Goal: Information Seeking & Learning: Learn about a topic

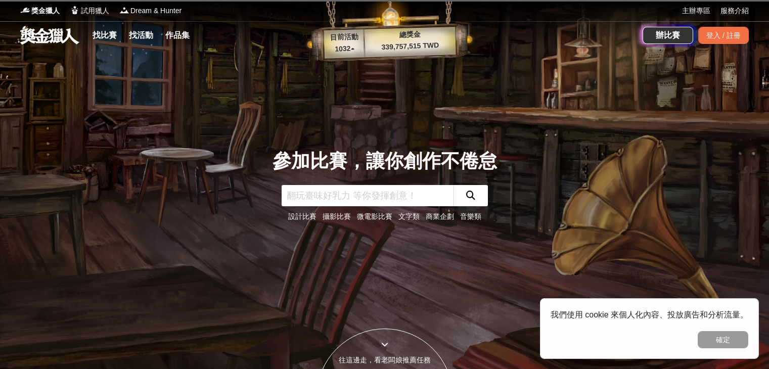
click at [445, 217] on link "商業企劃" at bounding box center [440, 216] width 28 height 8
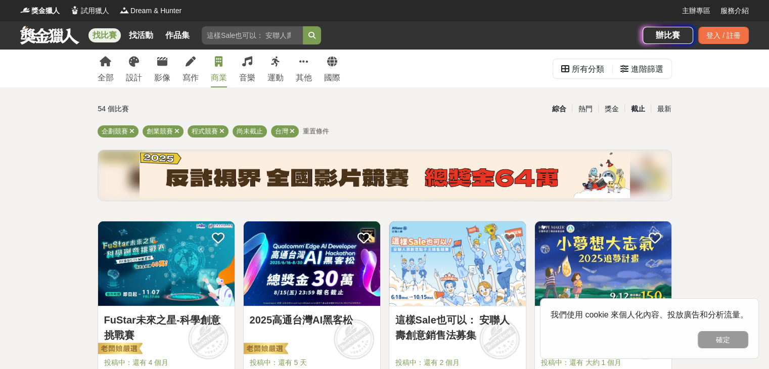
click at [635, 108] on div "截止" at bounding box center [637, 109] width 26 height 18
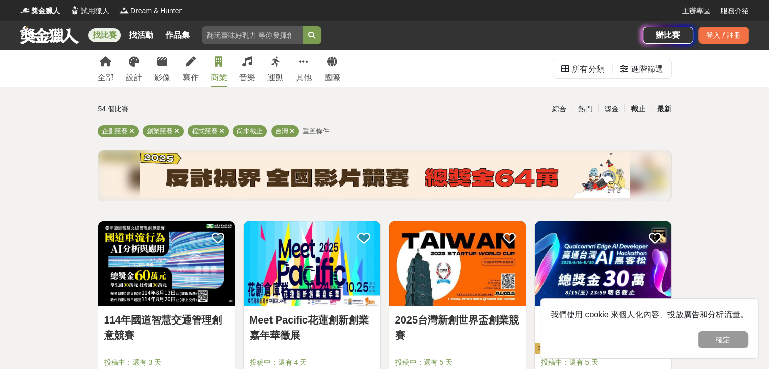
click at [655, 107] on div "最新" at bounding box center [664, 109] width 26 height 18
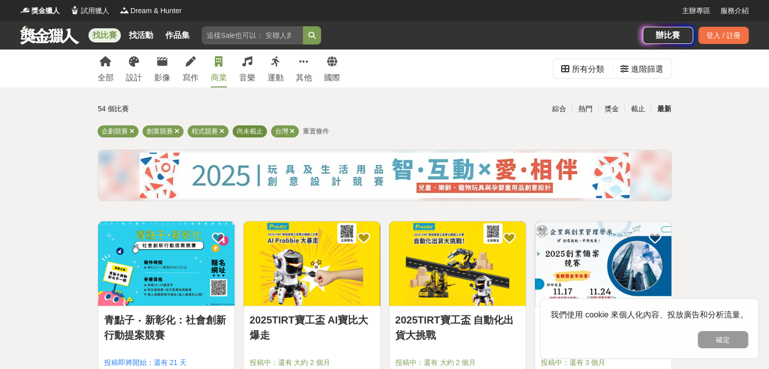
click at [259, 131] on span "尚未截止" at bounding box center [250, 131] width 26 height 8
click at [207, 82] on div "全部 設計 影像 寫作 商業 音樂 運動 其他 國際" at bounding box center [219, 69] width 255 height 38
click at [211, 81] on div "商業" at bounding box center [219, 78] width 16 height 12
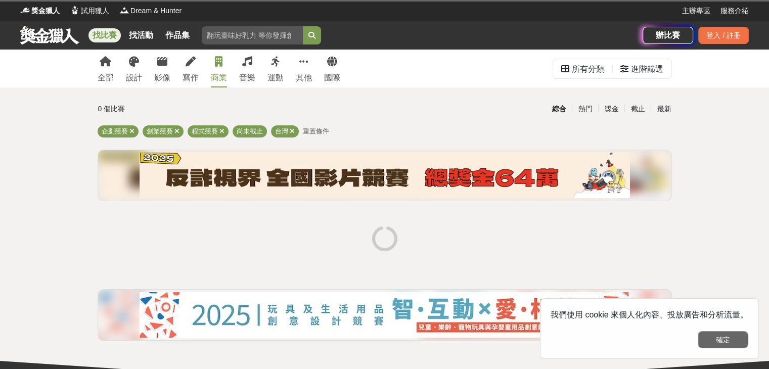
click at [718, 338] on button "確定" at bounding box center [723, 339] width 51 height 17
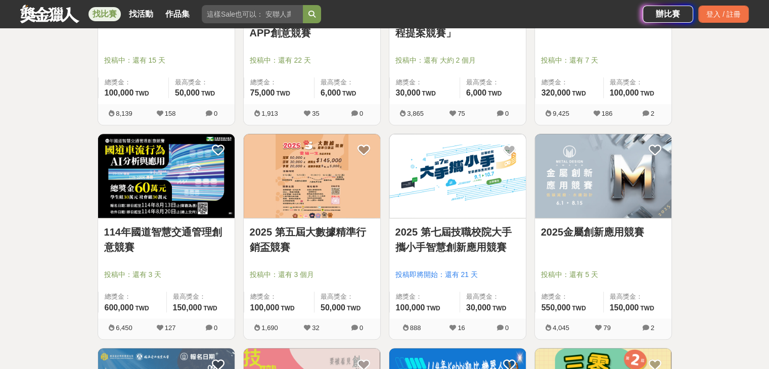
scroll to position [961, 0]
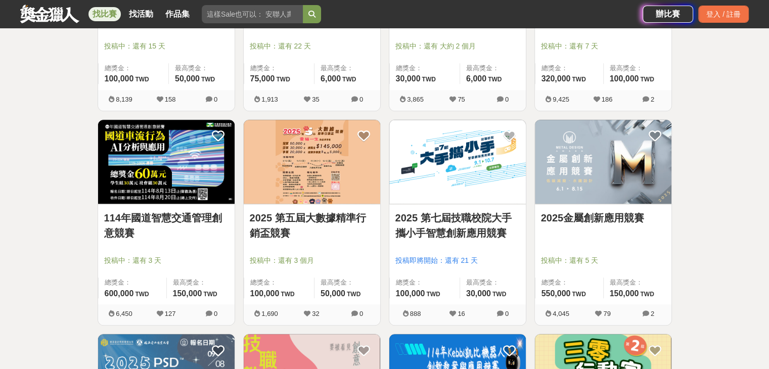
click at [334, 229] on link "2025 第五屆大數據精準行銷盃競賽" at bounding box center [312, 225] width 124 height 30
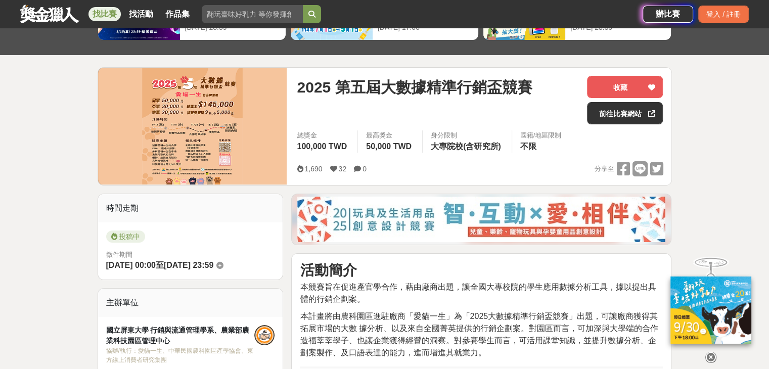
scroll to position [202, 0]
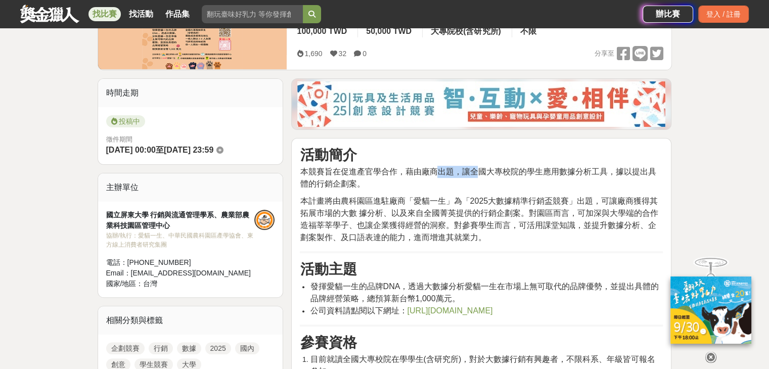
drag, startPoint x: 441, startPoint y: 171, endPoint x: 481, endPoint y: 169, distance: 40.0
click at [480, 169] on span "本競賽旨在促進產官學合作，藉由廠商出題，讓全國大專校院的學生應用數據分析工具，據以提出具體的行銷企劃案。" at bounding box center [478, 177] width 356 height 21
click at [487, 168] on span "本競賽旨在促進產官學合作，藉由廠商出題，讓全國大專校院的學生應用數據分析工具，據以提出具體的行銷企劃案。" at bounding box center [478, 177] width 356 height 21
drag, startPoint x: 314, startPoint y: 201, endPoint x: 423, endPoint y: 205, distance: 109.3
click at [422, 204] on span "本計畫將由農科園區進駐廠商「愛貓一生」為「2025大數據精準行銷盃競賽」出題，可讓廠商獲得其拓展市場的大數 據分析、以及來自全國菁英提供的行銷企劃案。對園區而…" at bounding box center [479, 219] width 358 height 45
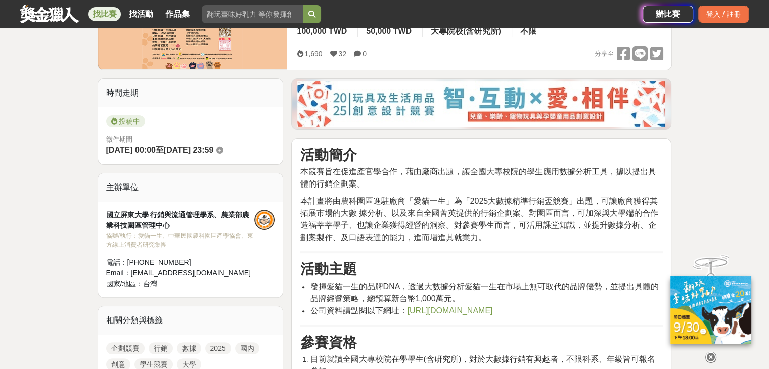
click at [429, 214] on span "本計畫將由農科園區進駐廠商「愛貓一生」為「2025大數據精準行銷盃競賽」出題，可讓廠商獲得其拓展市場的大數 據分析、以及來自全國菁英提供的行銷企劃案。對園區而…" at bounding box center [479, 219] width 358 height 45
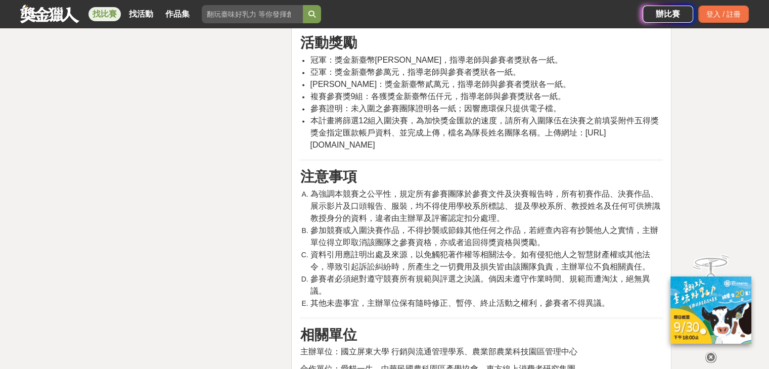
scroll to position [1567, 0]
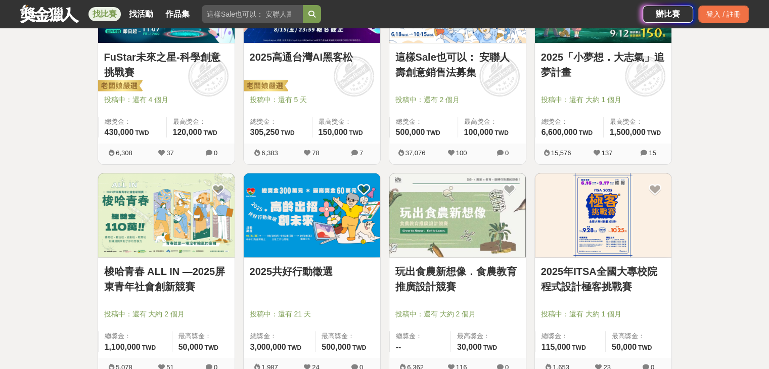
scroll to position [152, 0]
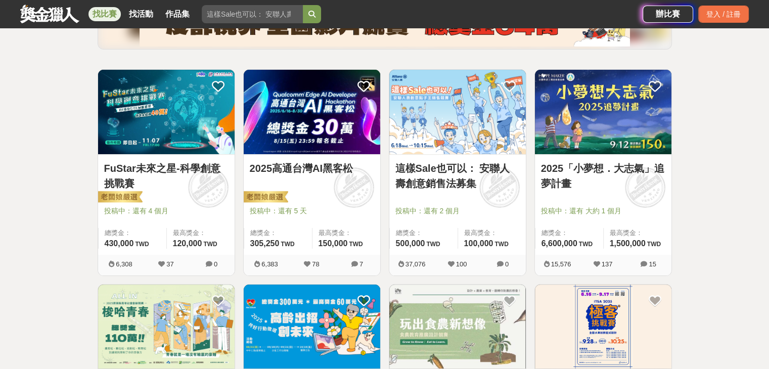
click at [164, 170] on link "FuStar未來之星-科學創意挑戰賽" at bounding box center [166, 176] width 124 height 30
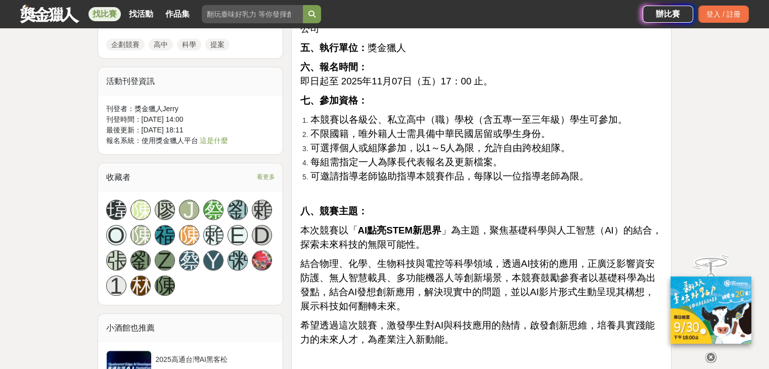
scroll to position [860, 0]
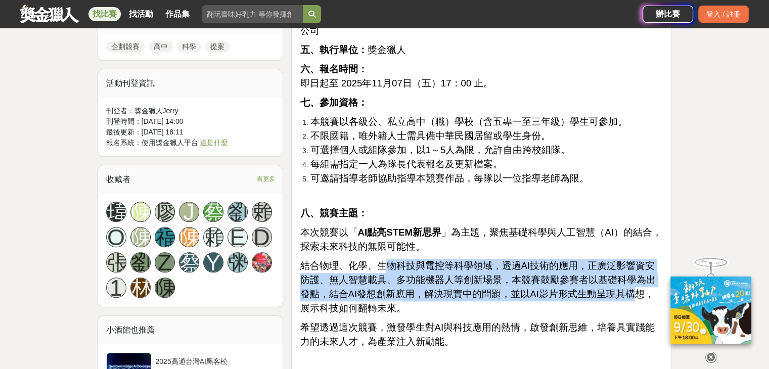
drag, startPoint x: 385, startPoint y: 254, endPoint x: 618, endPoint y: 287, distance: 235.4
click at [619, 287] on p "結合物理、化學、生物科技與電控等科學領域，透過AI技術的應用，正廣泛影響資安防護、無人智慧載具、多功能機器人等創新場景，本競賽鼓勵參賽者以基礎科學為出發點，結…" at bounding box center [481, 287] width 363 height 57
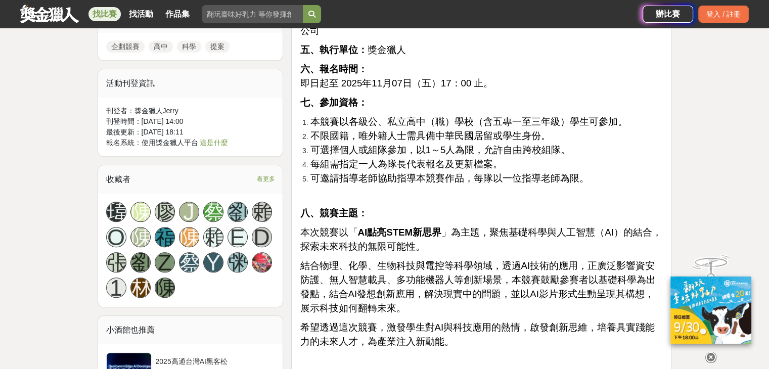
drag, startPoint x: 608, startPoint y: 291, endPoint x: 603, endPoint y: 292, distance: 5.6
click at [608, 291] on p "結合物理、化學、生物科技與電控等科學領域，透過AI技術的應用，正廣泛影響資安防護、無人智慧載具、多功能機器人等創新場景，本競賽鼓勵參賽者以基礎科學為出發點，結…" at bounding box center [481, 287] width 363 height 57
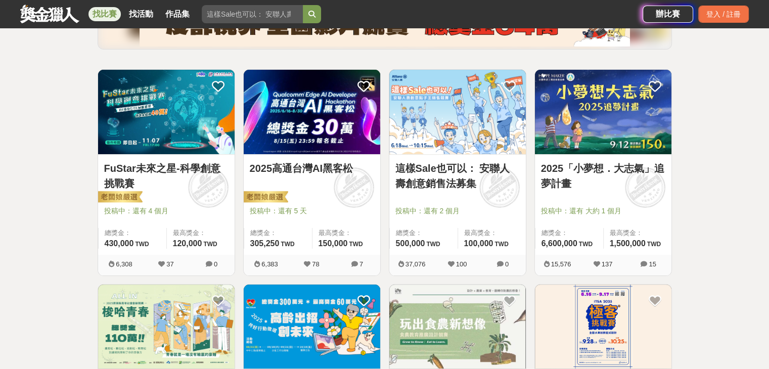
scroll to position [152, 0]
